Goal: Task Accomplishment & Management: Manage account settings

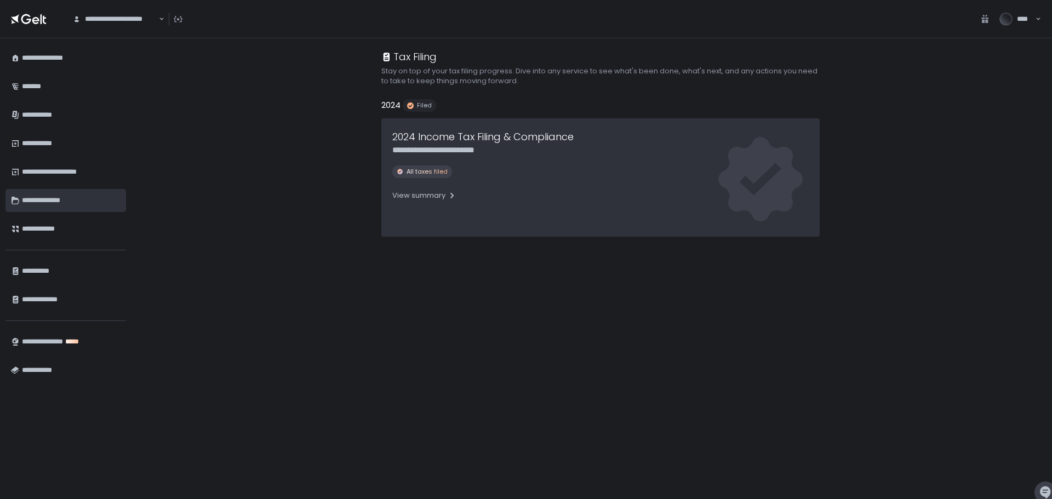
click at [37, 196] on div "**********" at bounding box center [71, 200] width 99 height 19
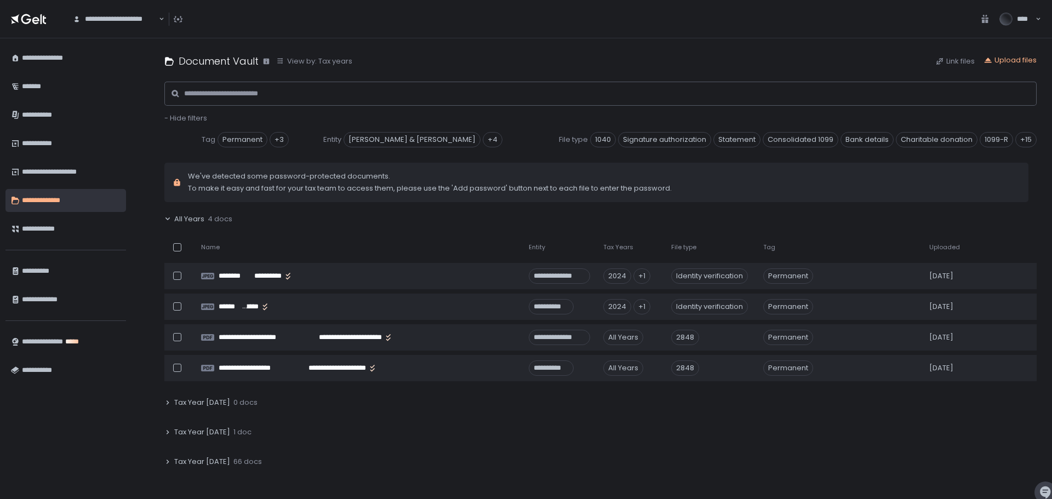
click at [166, 218] on icon at bounding box center [167, 219] width 7 height 7
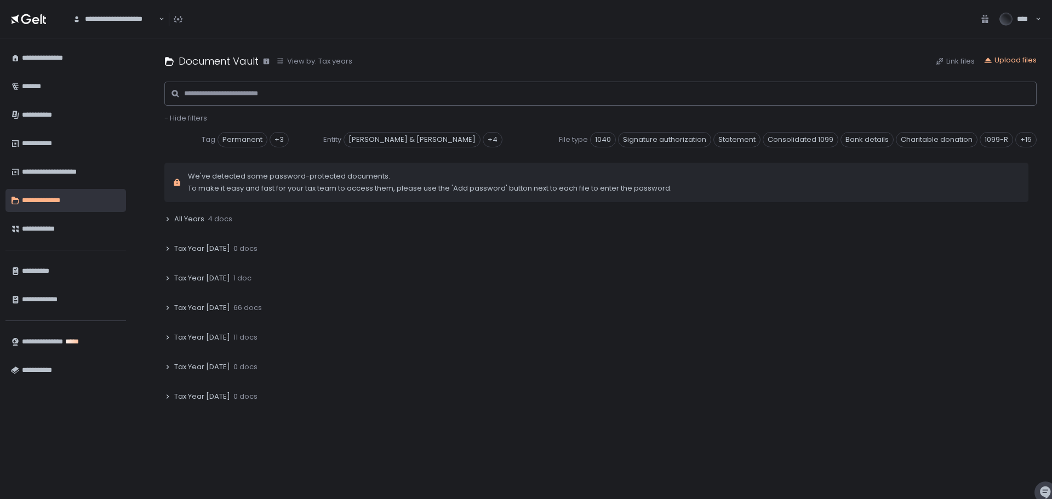
click at [166, 277] on icon at bounding box center [167, 278] width 7 height 7
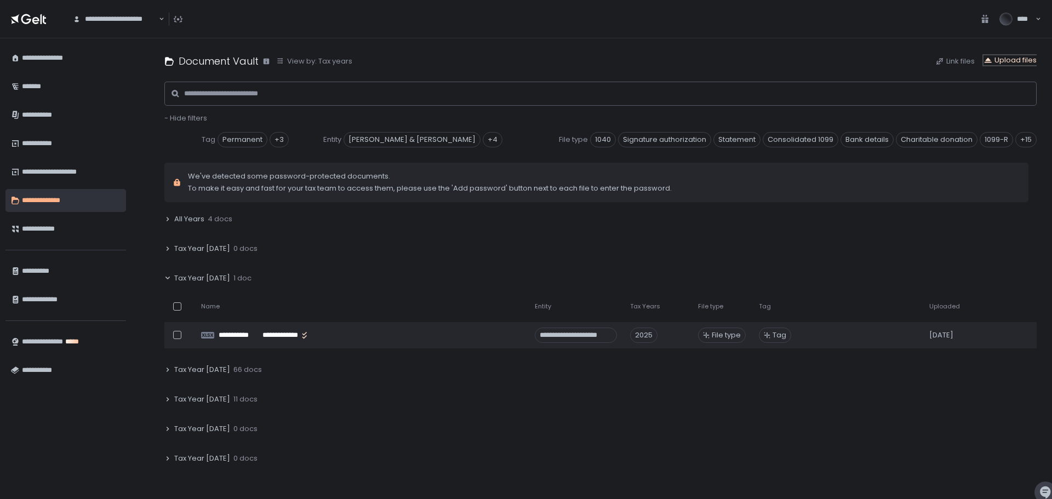
click at [1011, 59] on div "Upload files" at bounding box center [1010, 60] width 53 height 10
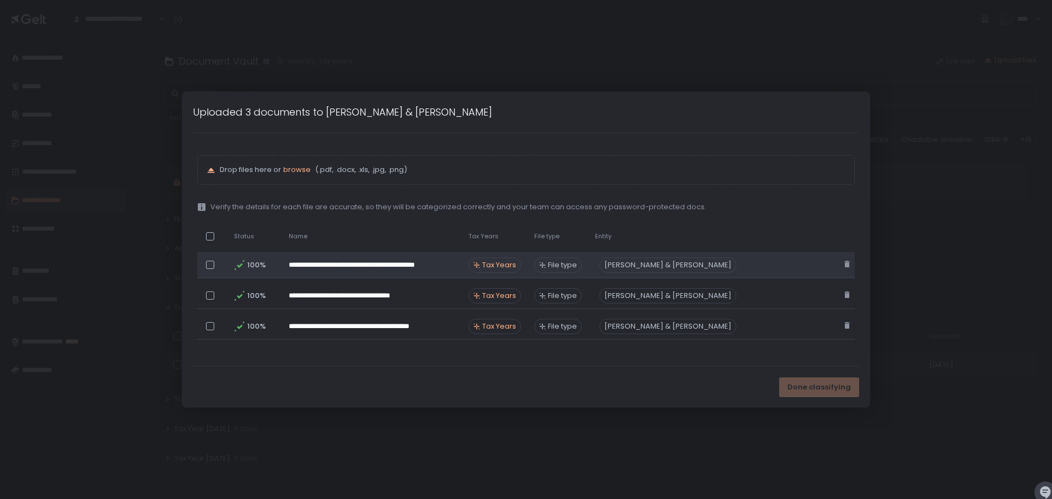
click at [516, 264] on span "Tax Years" at bounding box center [499, 265] width 34 height 10
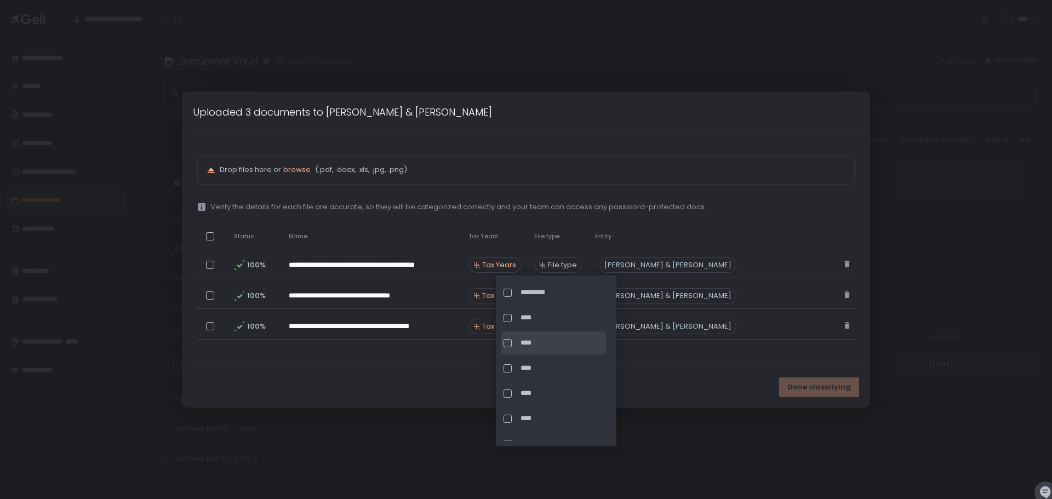
click at [509, 340] on div at bounding box center [508, 343] width 8 height 8
click at [658, 364] on div "**********" at bounding box center [526, 249] width 667 height 233
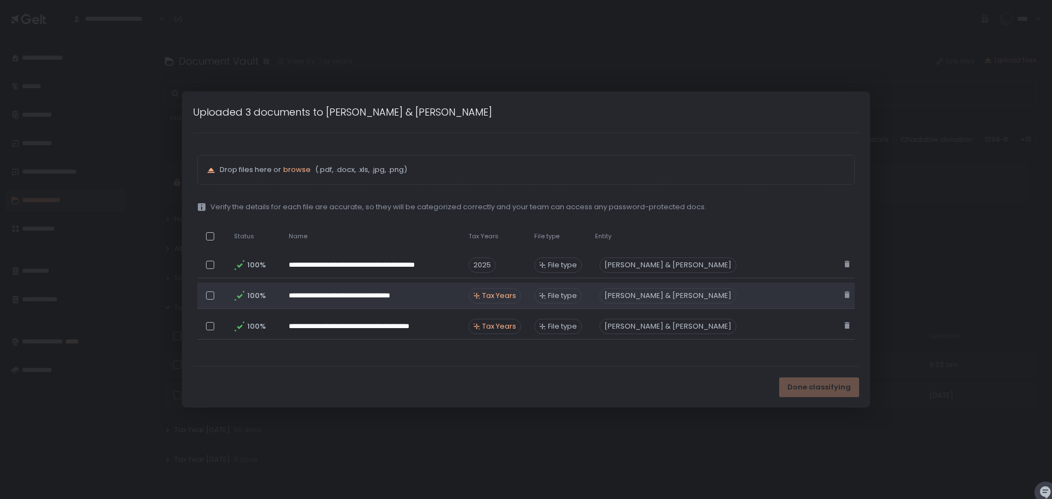
click at [516, 297] on span "Tax Years" at bounding box center [499, 296] width 34 height 10
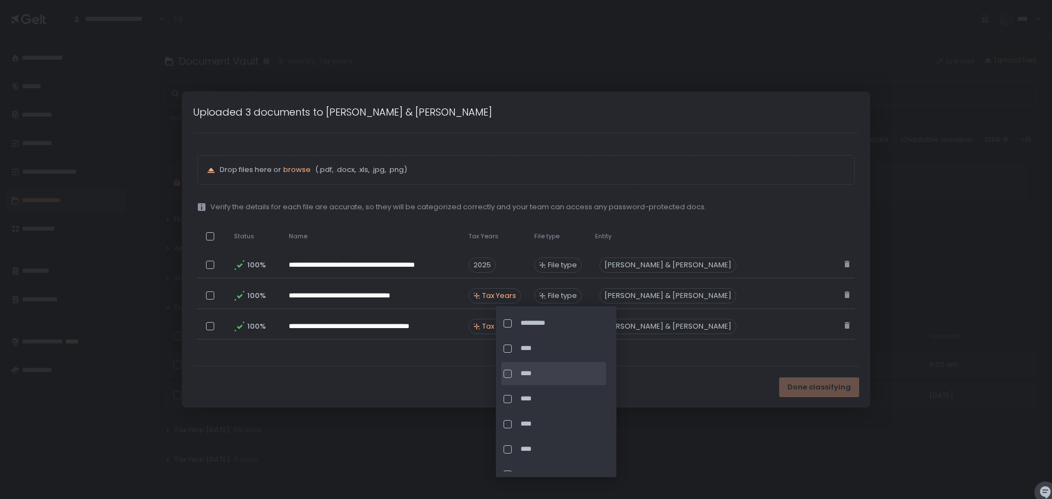
click at [510, 371] on div at bounding box center [508, 374] width 8 height 8
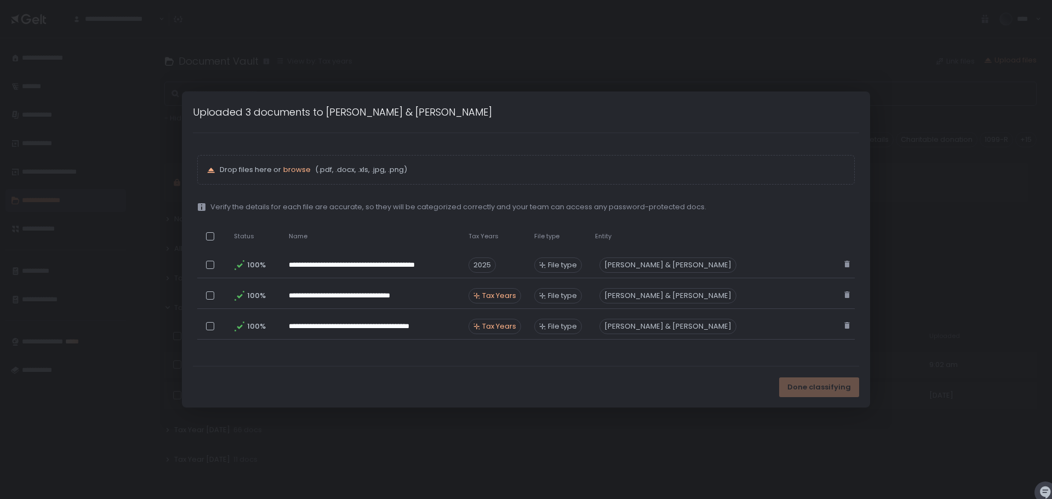
click at [660, 379] on div "Done classifying" at bounding box center [526, 387] width 689 height 41
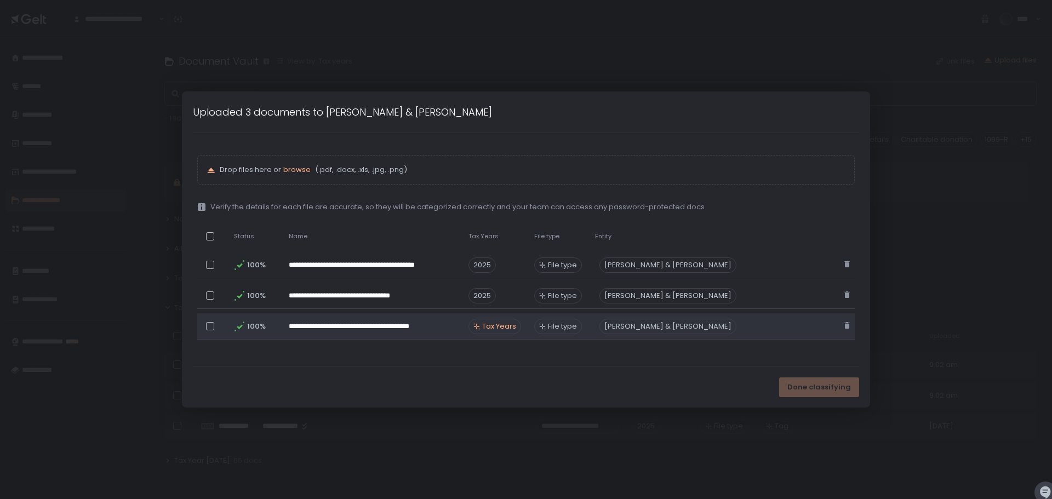
click at [516, 326] on span "Tax Years" at bounding box center [499, 327] width 34 height 10
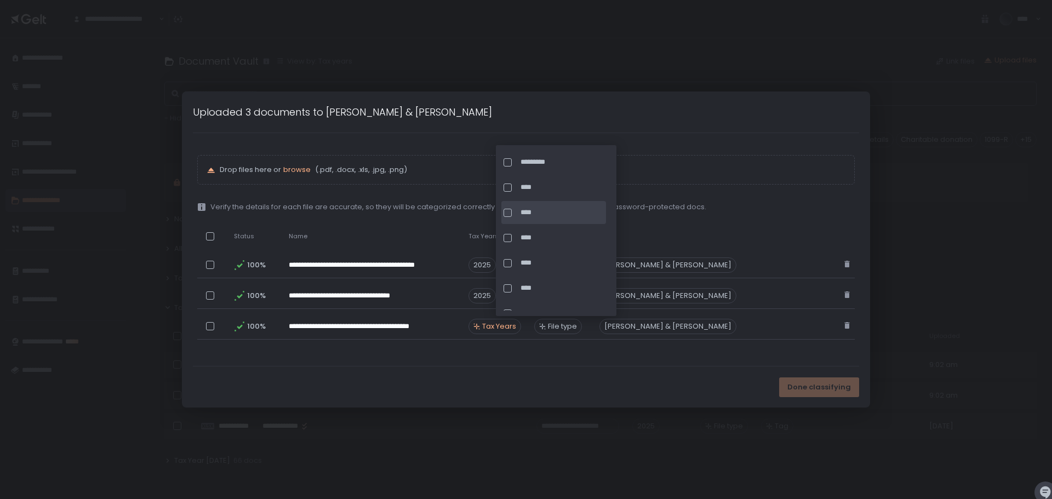
click at [506, 214] on div at bounding box center [508, 213] width 8 height 8
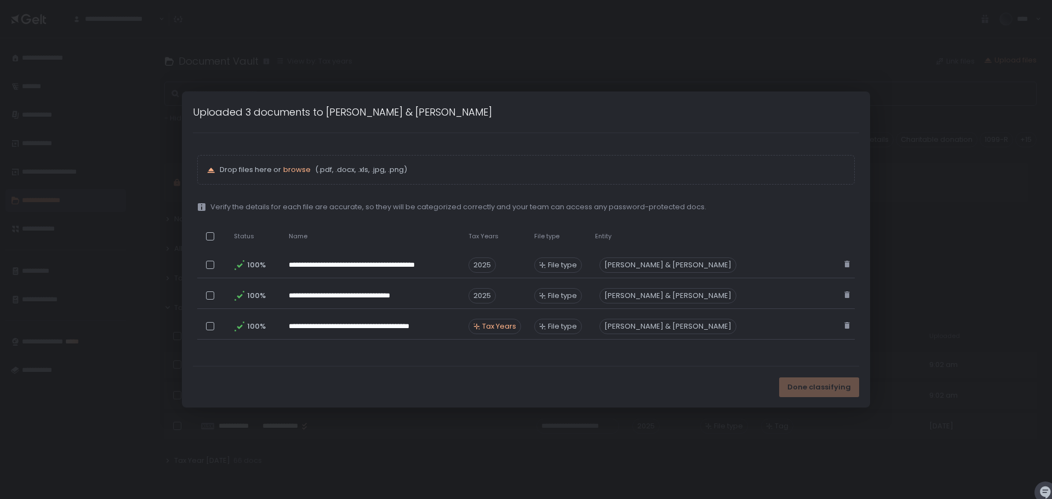
click at [668, 379] on div "Done classifying" at bounding box center [526, 387] width 689 height 41
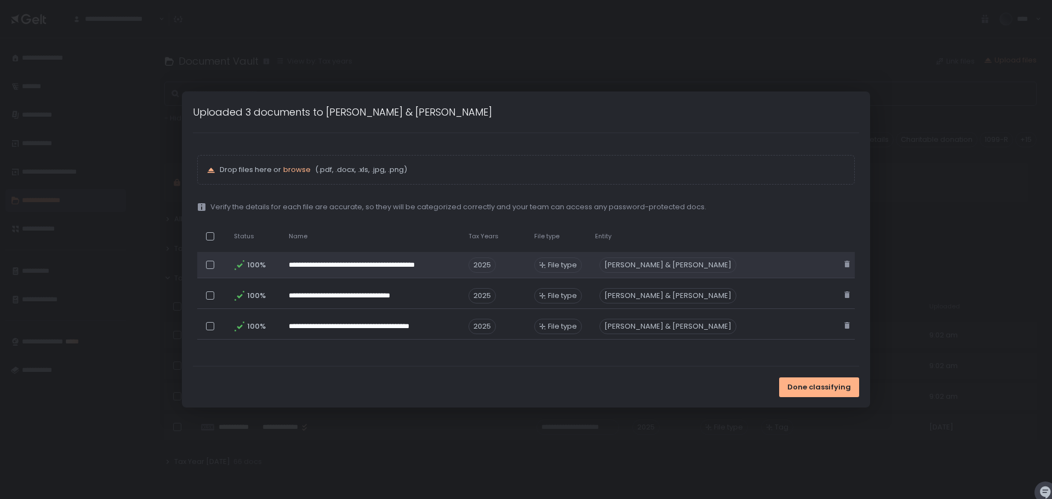
click at [577, 261] on span "File type" at bounding box center [562, 265] width 29 height 10
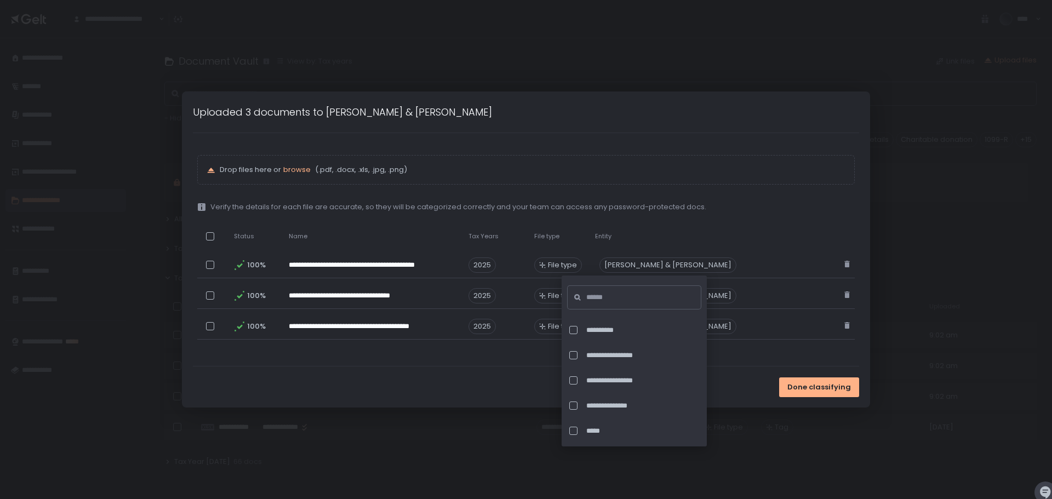
scroll to position [2686, 0]
click at [608, 297] on input at bounding box center [637, 298] width 102 height 24
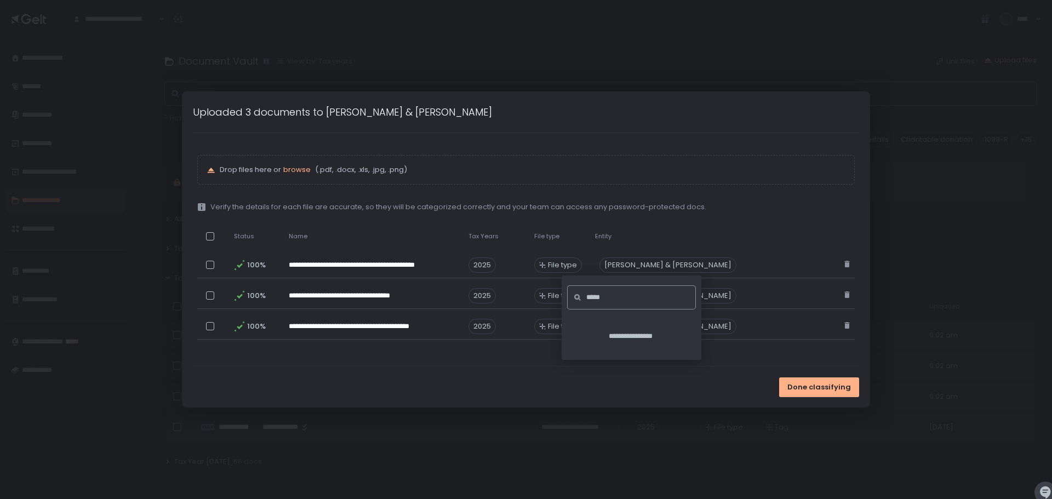
scroll to position [0, 0]
type input "*"
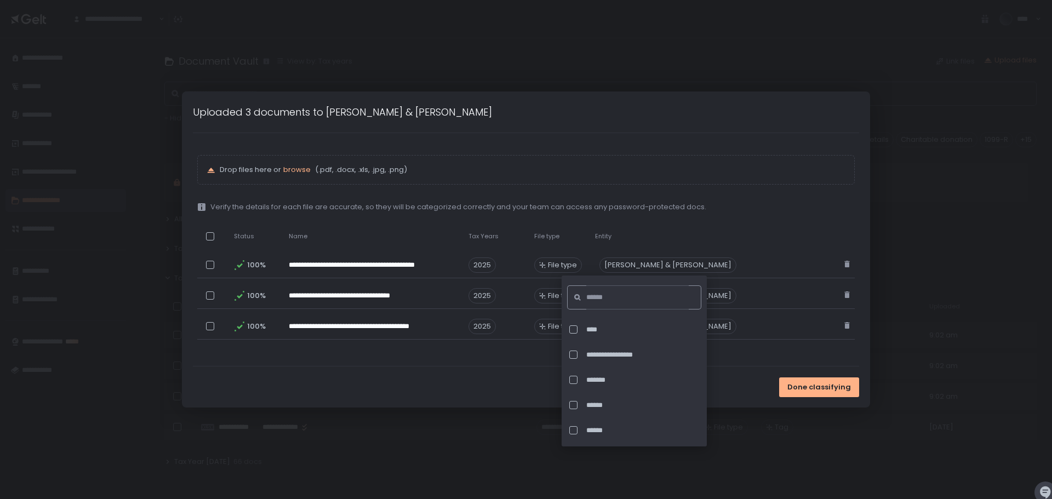
click at [444, 368] on div "Done classifying" at bounding box center [526, 387] width 689 height 41
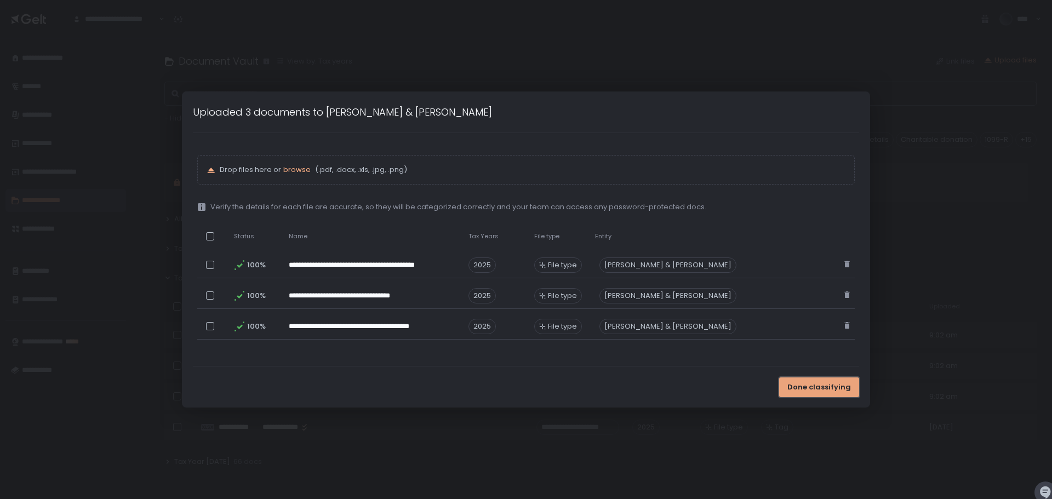
click at [788, 384] on span "Done classifying" at bounding box center [820, 388] width 64 height 10
